Goal: Check status: Check status

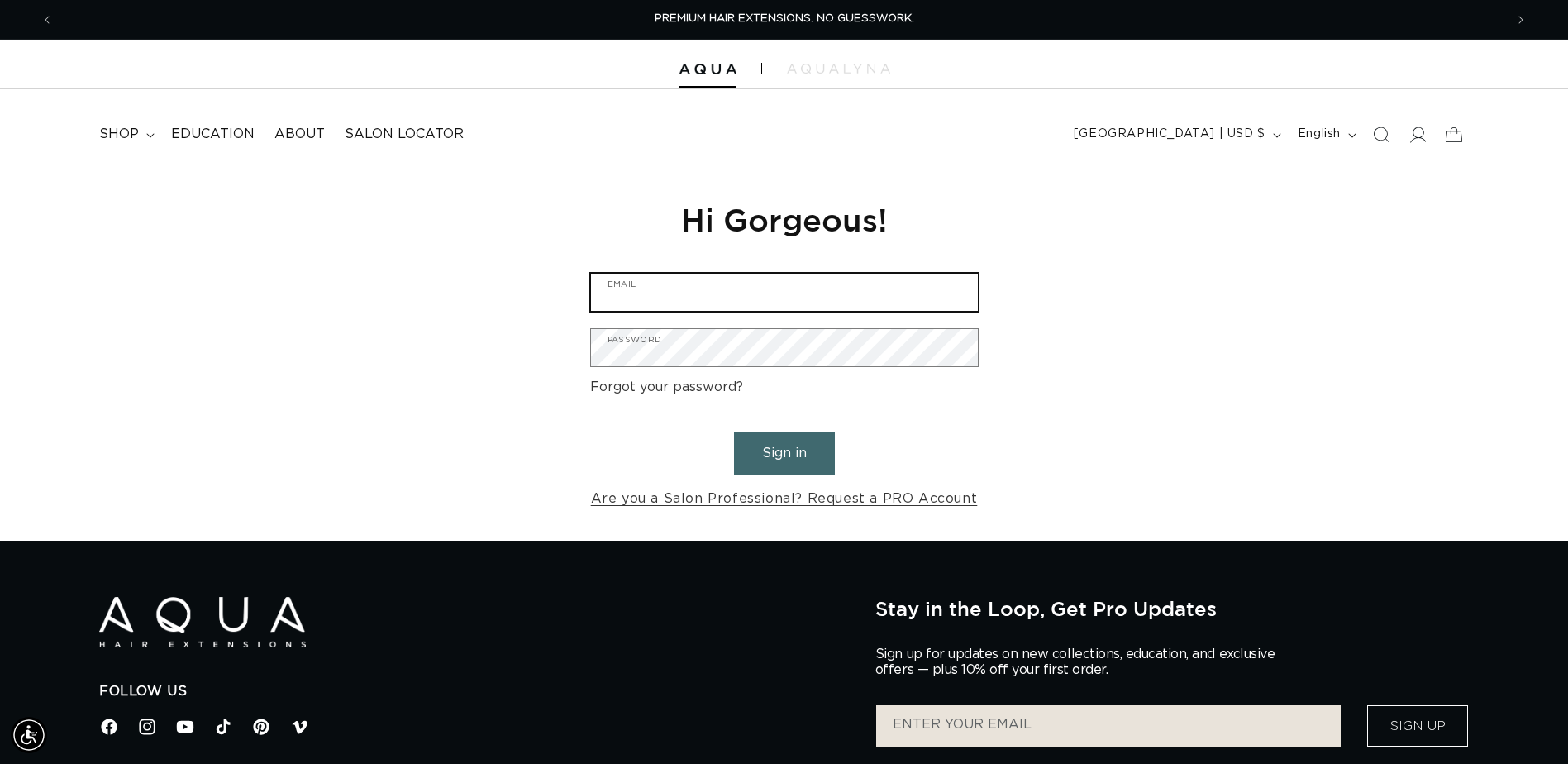
type input "Laceyhurleysalon@gmail.com"
click at [778, 445] on button "Sign in" at bounding box center [784, 453] width 101 height 42
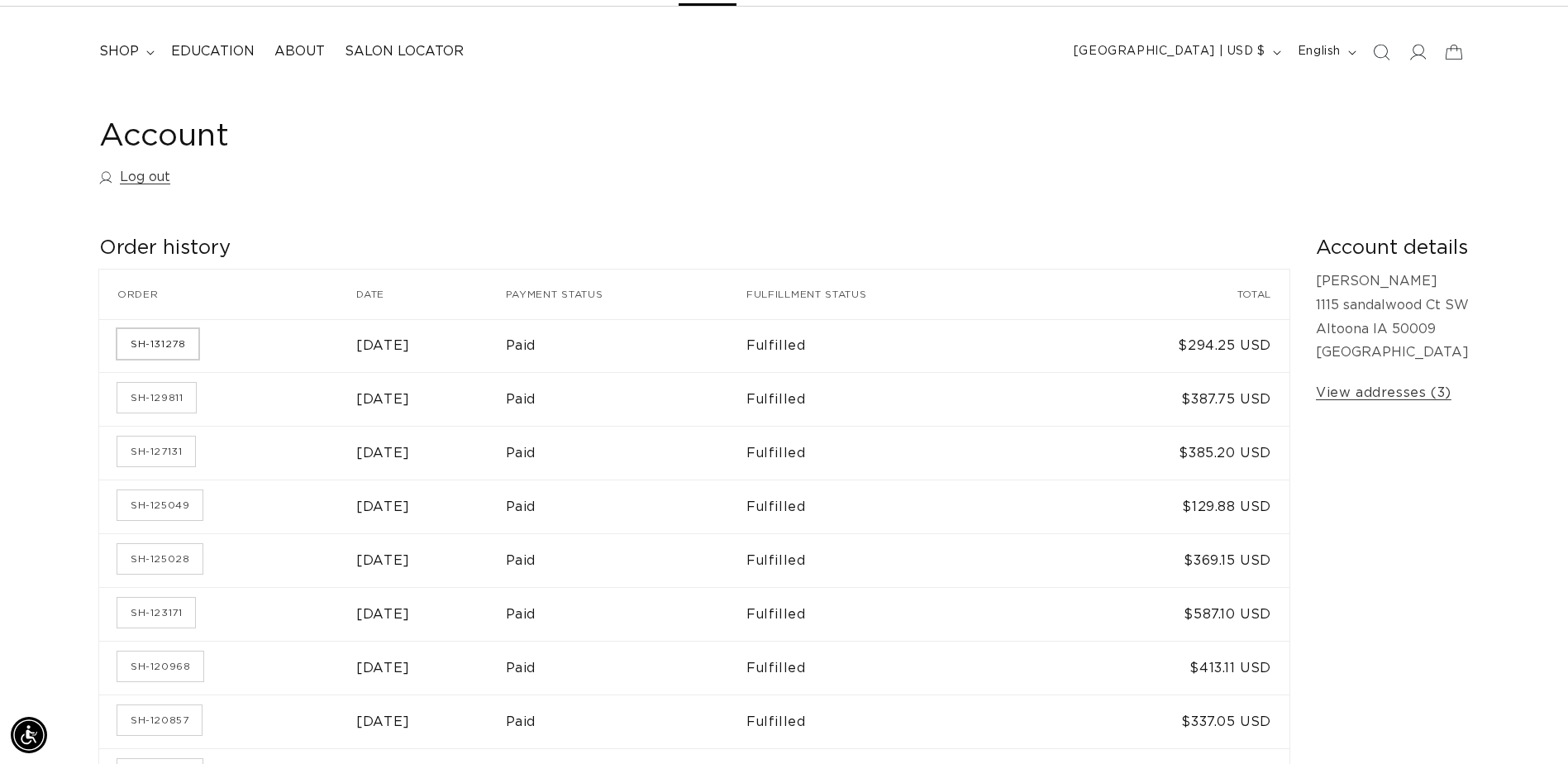
scroll to position [0, 1450]
click at [178, 337] on link "SH-131278" at bounding box center [157, 344] width 81 height 30
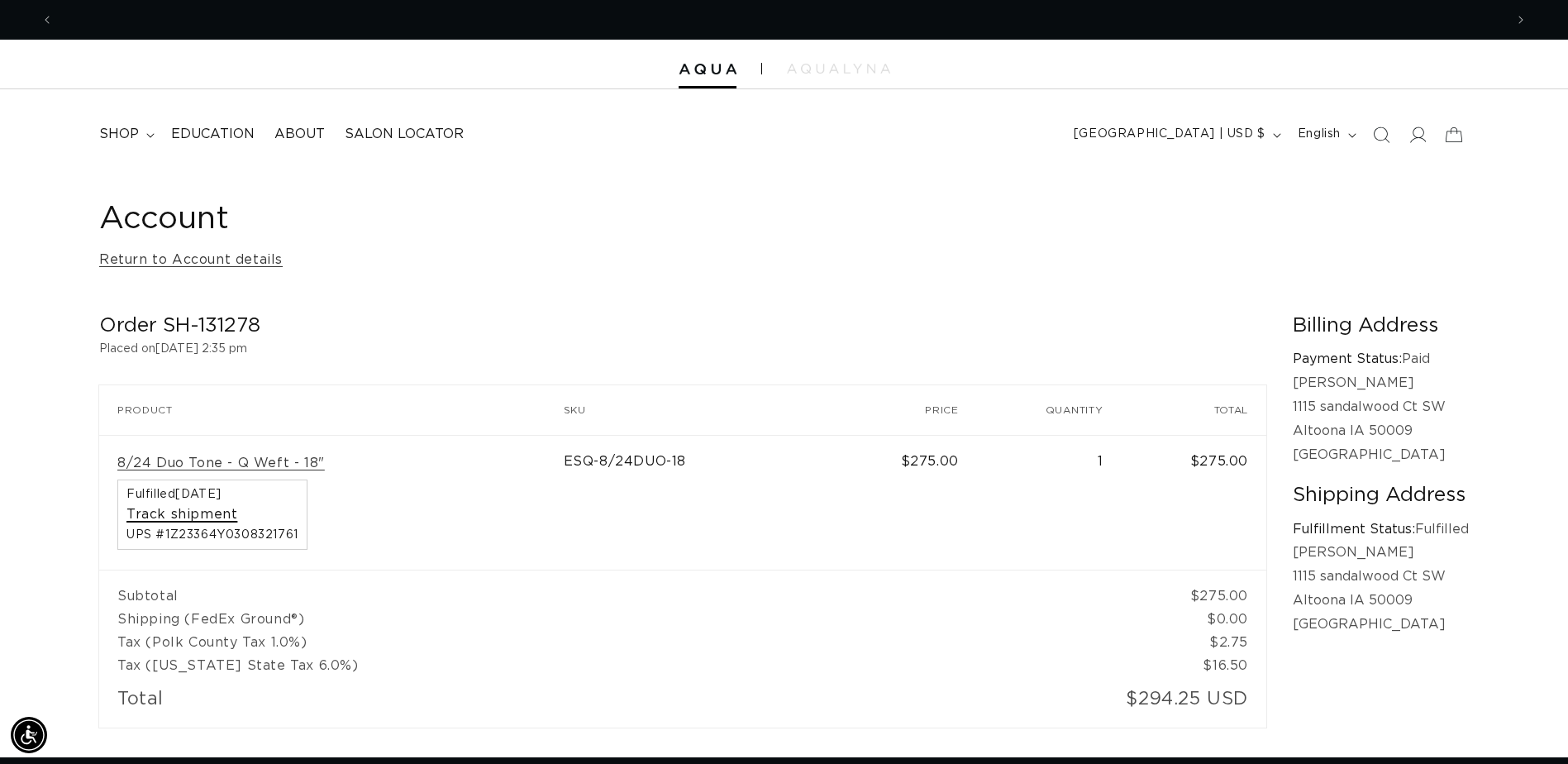
scroll to position [0, 1450]
click at [194, 514] on link "Track shipment" at bounding box center [181, 514] width 111 height 17
